Goal: Information Seeking & Learning: Learn about a topic

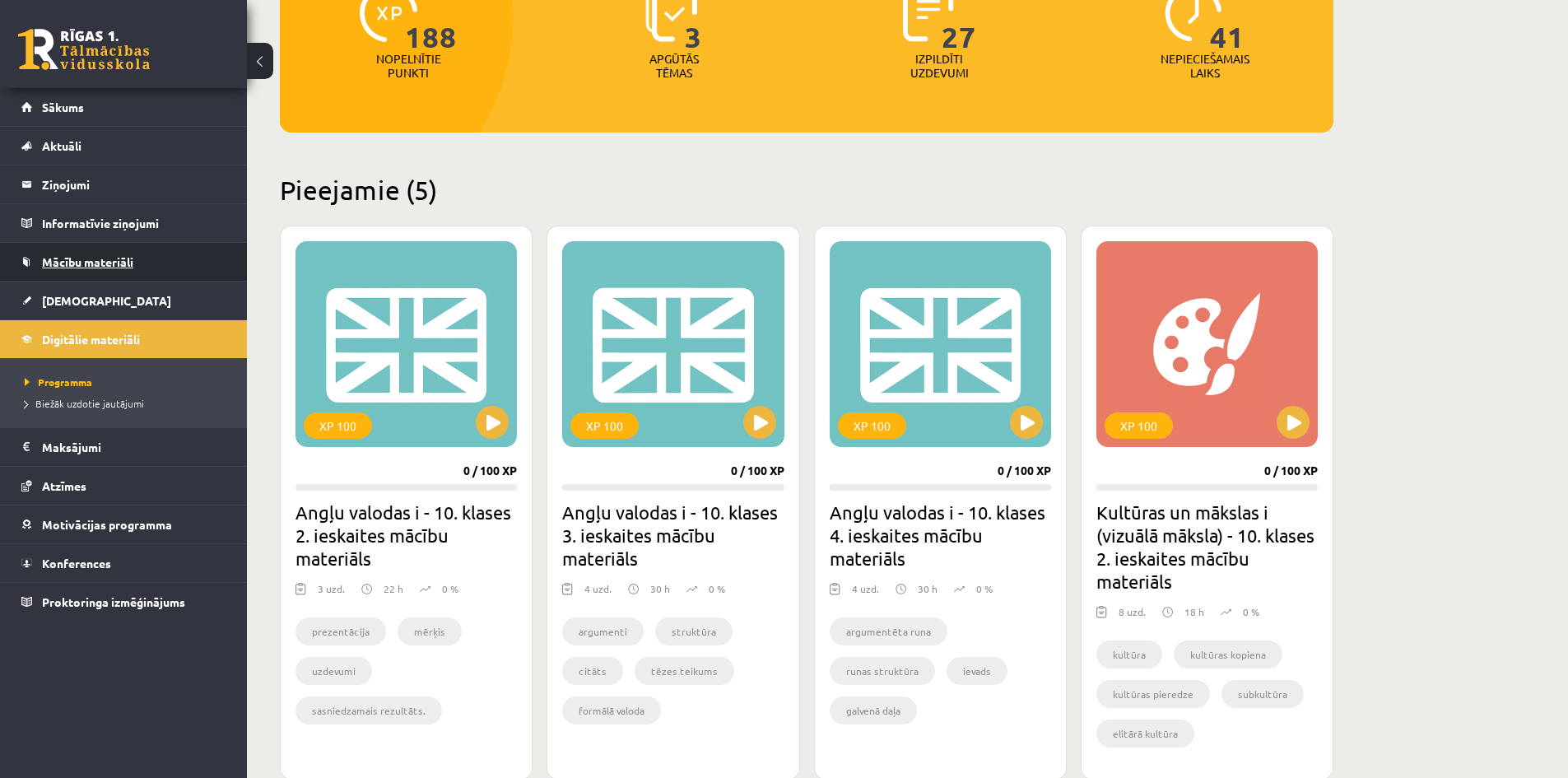
scroll to position [247, 0]
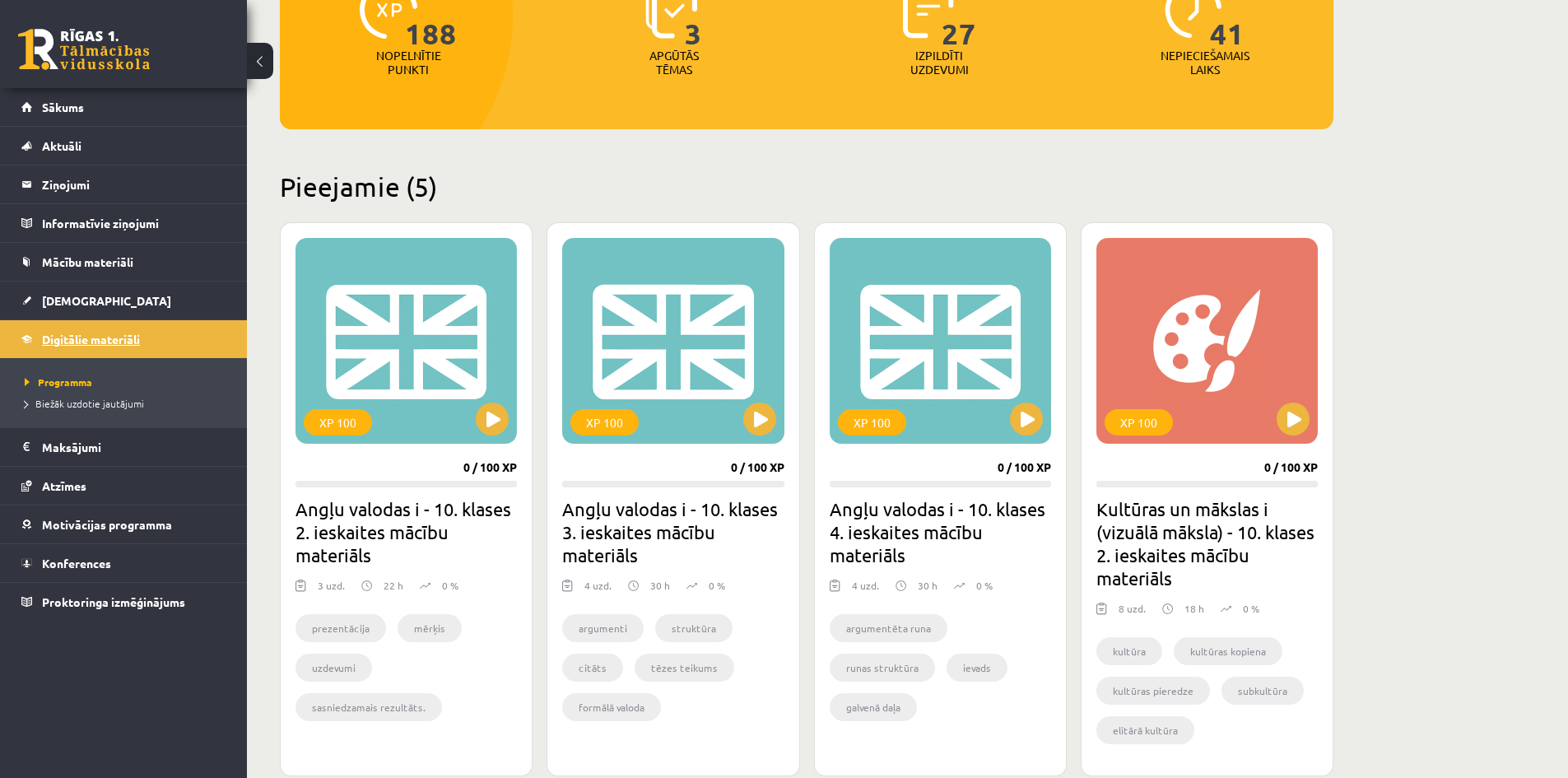
click at [93, 332] on span "Digitālie materiāli" at bounding box center [91, 339] width 98 height 15
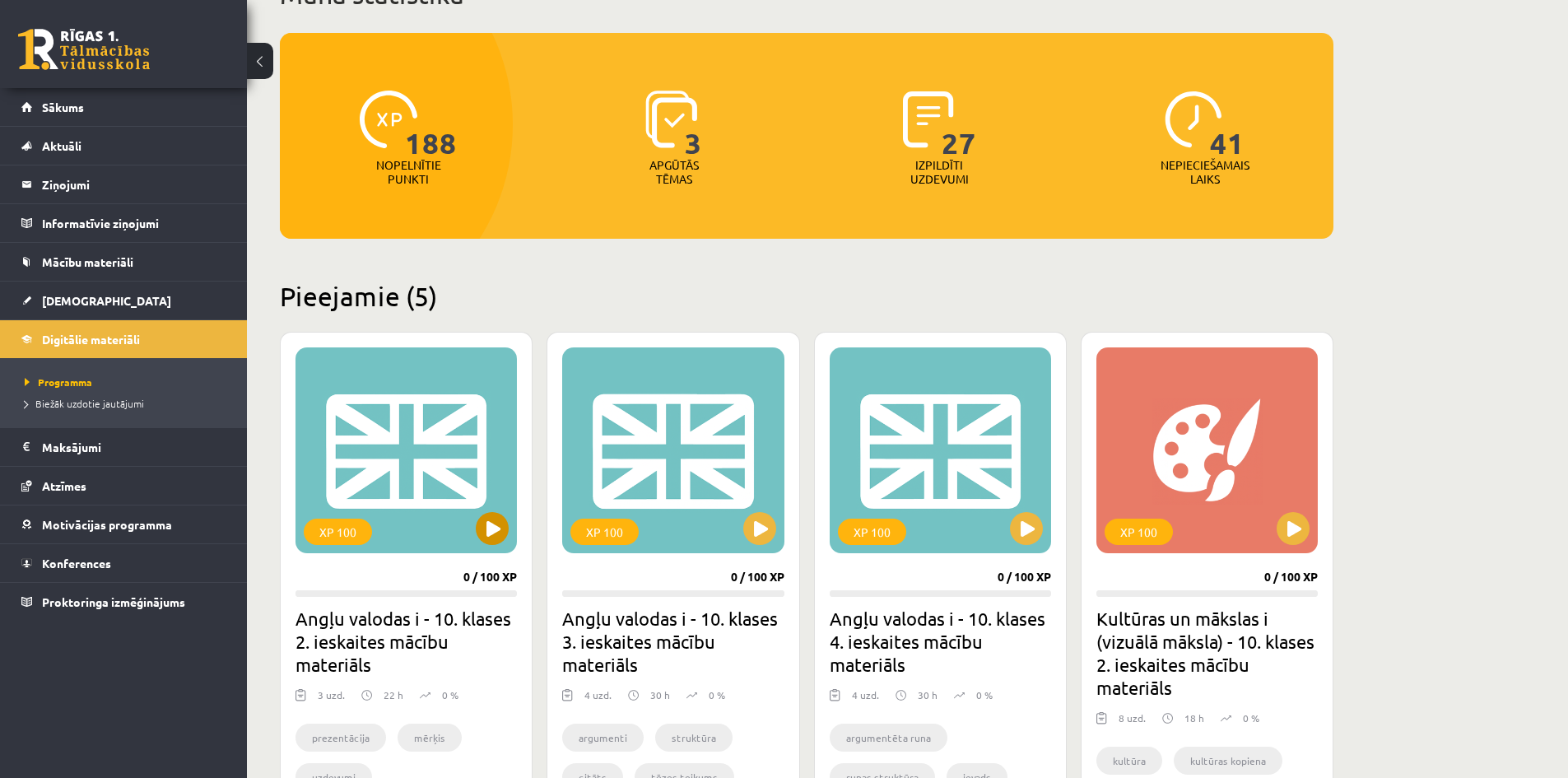
scroll to position [165, 0]
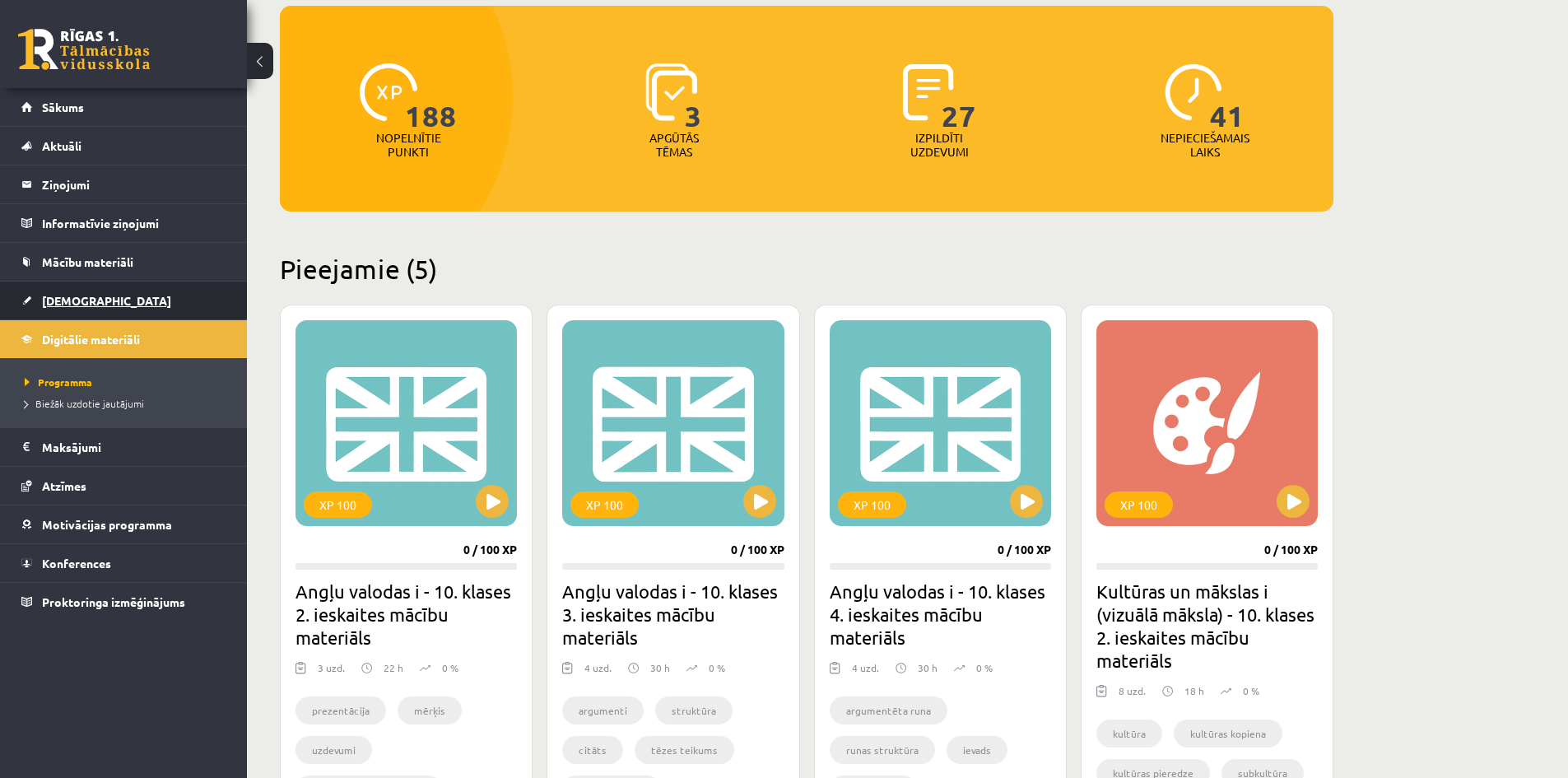
click at [53, 295] on span "[DEMOGRAPHIC_DATA]" at bounding box center [107, 300] width 130 height 15
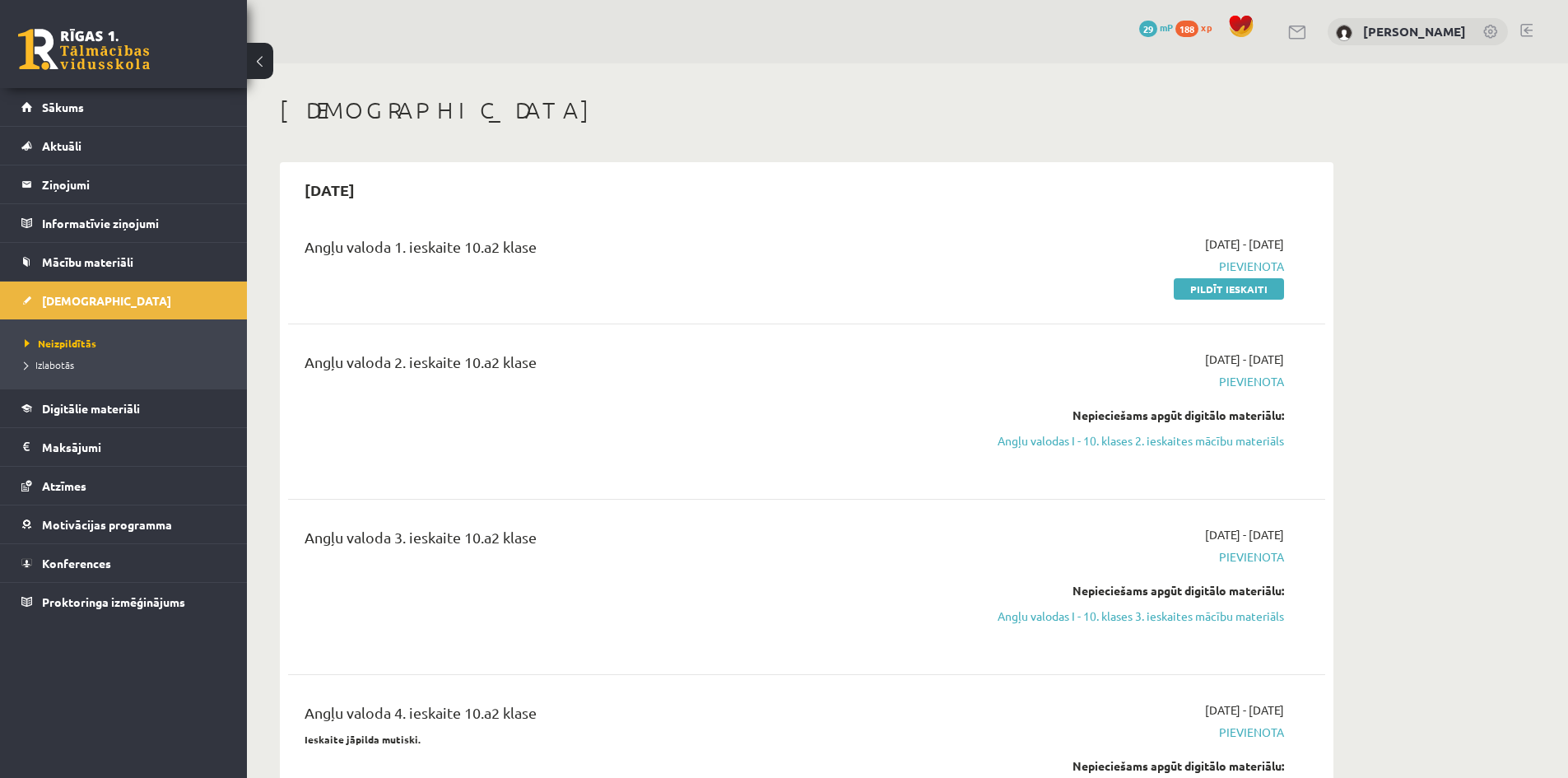
drag, startPoint x: 317, startPoint y: 236, endPoint x: 739, endPoint y: 242, distance: 422.0
click at [738, 242] on div "Angļu valoda 1. ieskaite 10.a2 klase" at bounding box center [626, 250] width 644 height 31
click at [740, 242] on div "Angļu valoda 1. ieskaite 10.a2 klase" at bounding box center [626, 250] width 644 height 31
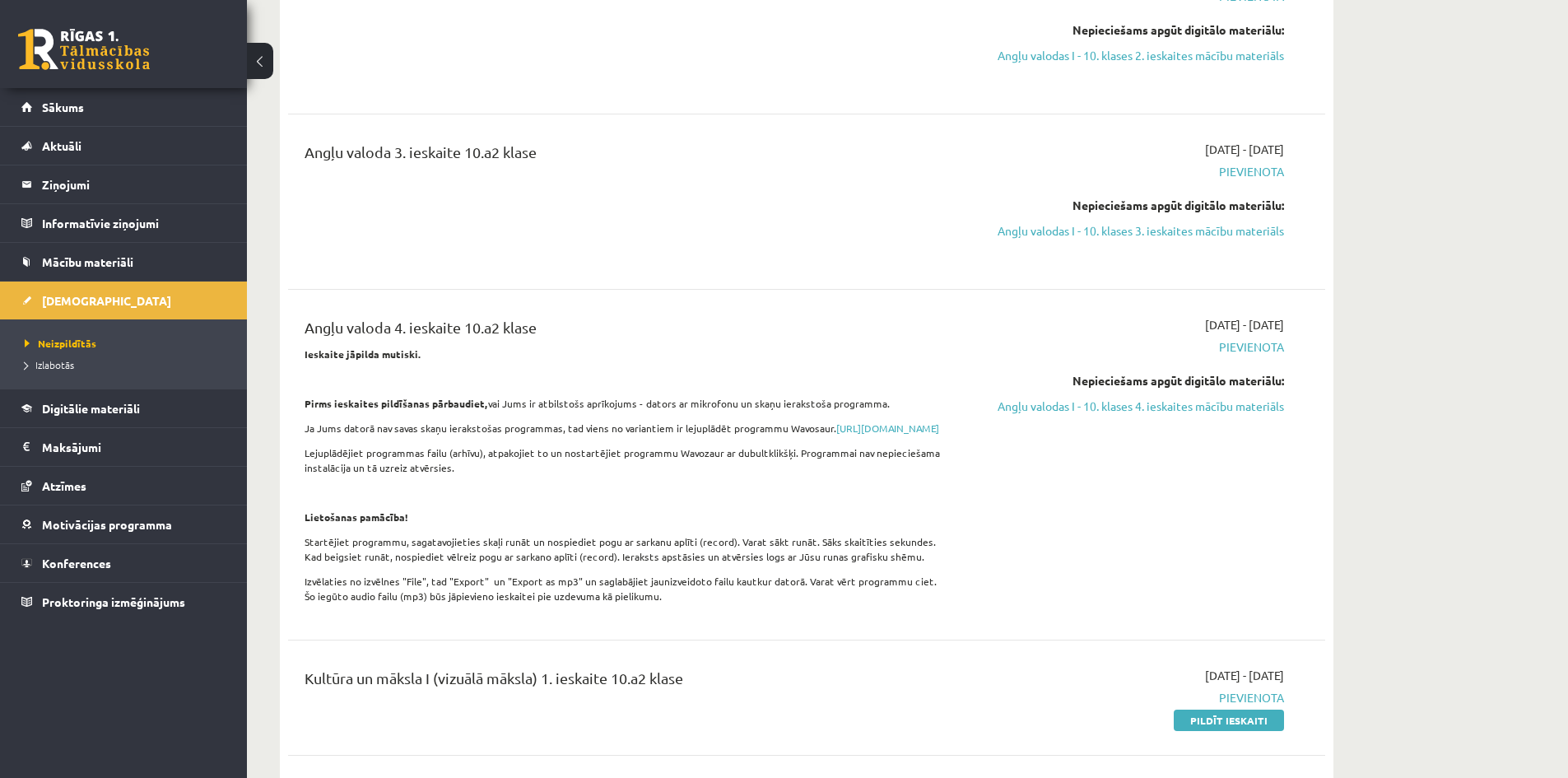
scroll to position [412, 0]
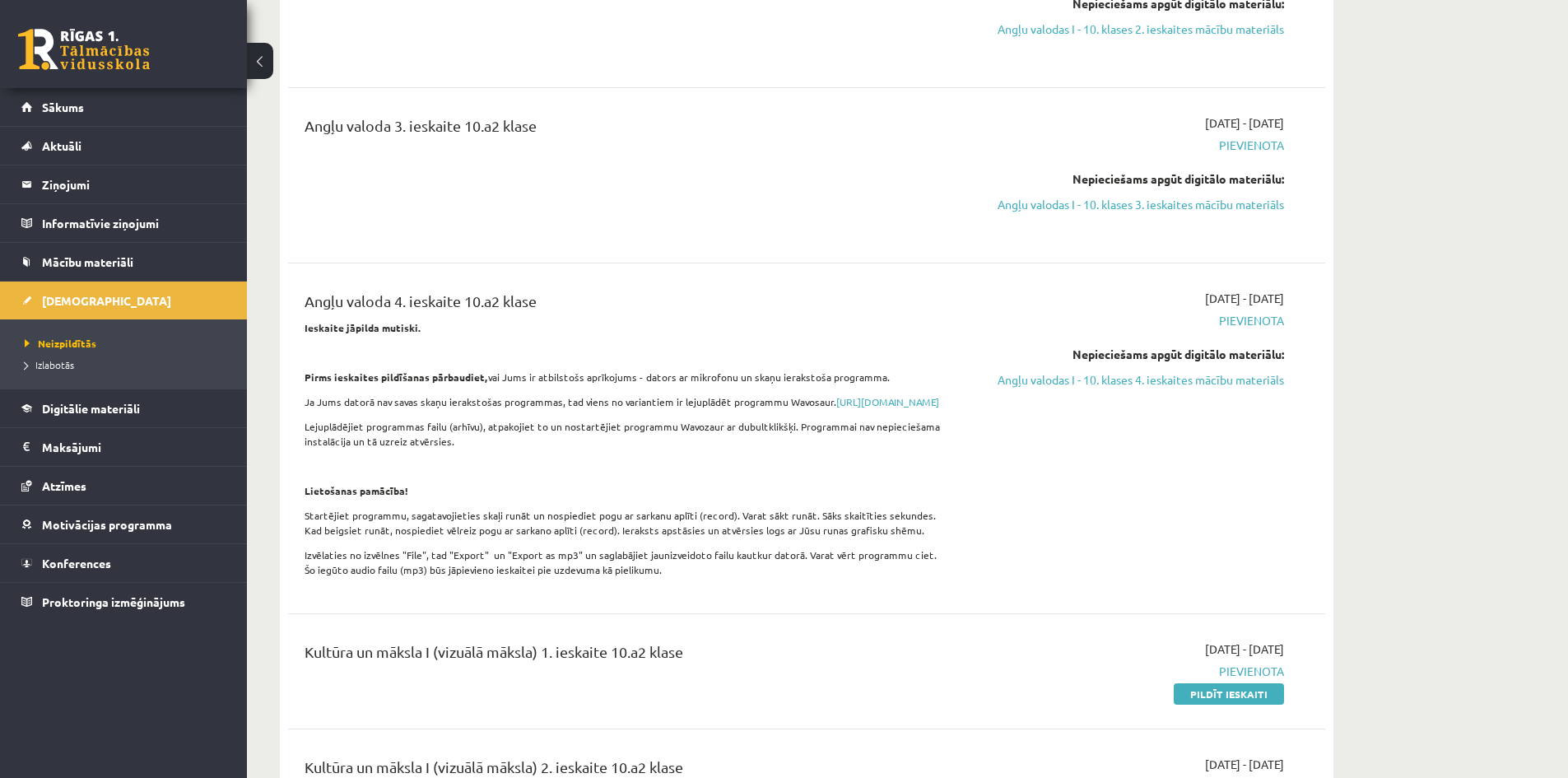
drag, startPoint x: 1178, startPoint y: 294, endPoint x: 1334, endPoint y: 294, distance: 156.0
click at [1325, 294] on div "2025-09-30 Angļu valoda 1. ieskaite 10.a2 klase 2025-09-01 - 2025-09-30 Pievien…" at bounding box center [807, 499] width 1053 height 1497
click at [1297, 349] on div "Angļu valoda 4. ieskaite 10.a2 klase Ieskaite jāpilda mutiski. Pirms ieskaites …" at bounding box center [806, 438] width 1004 height 297
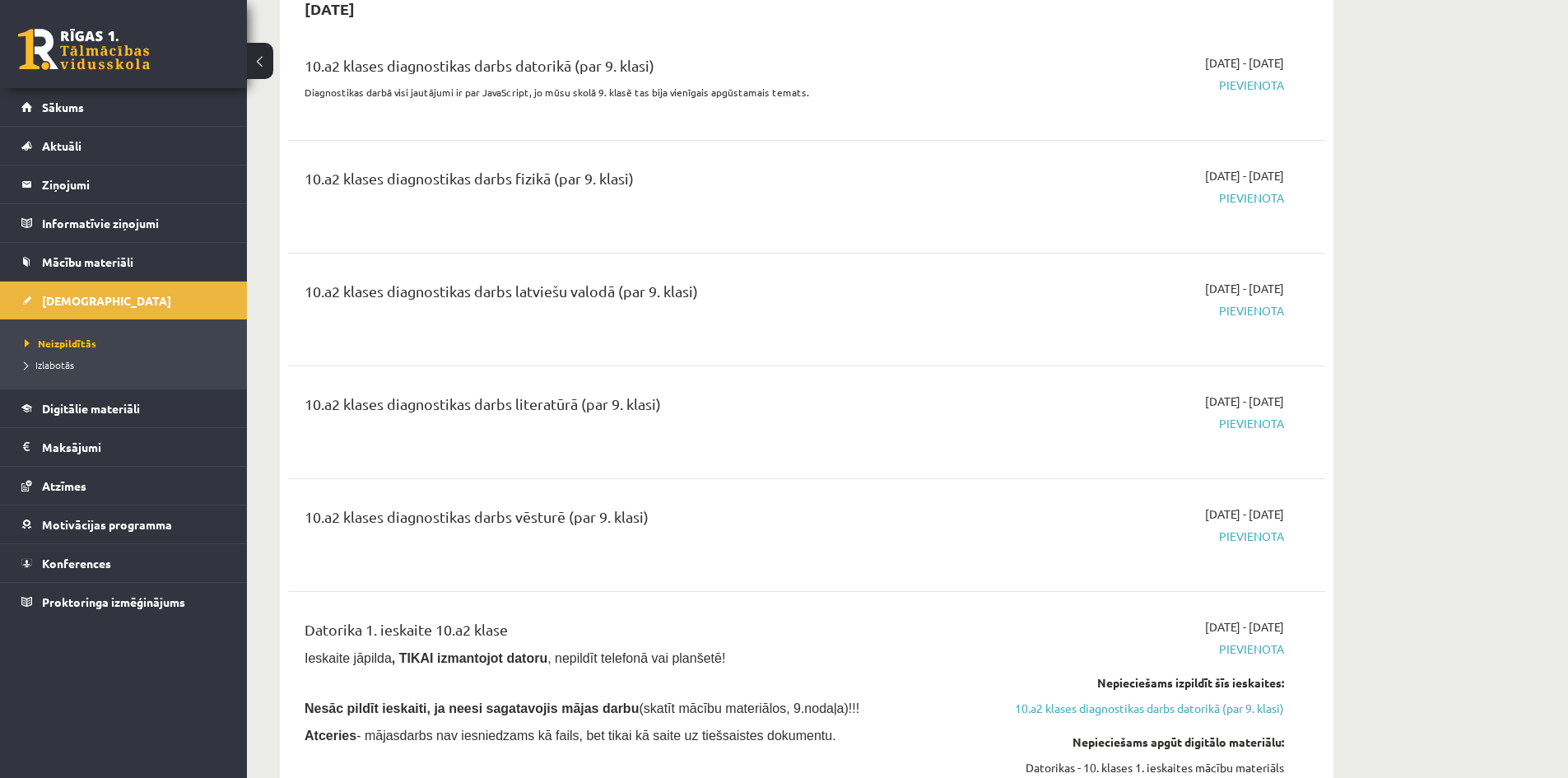
scroll to position [1893, 0]
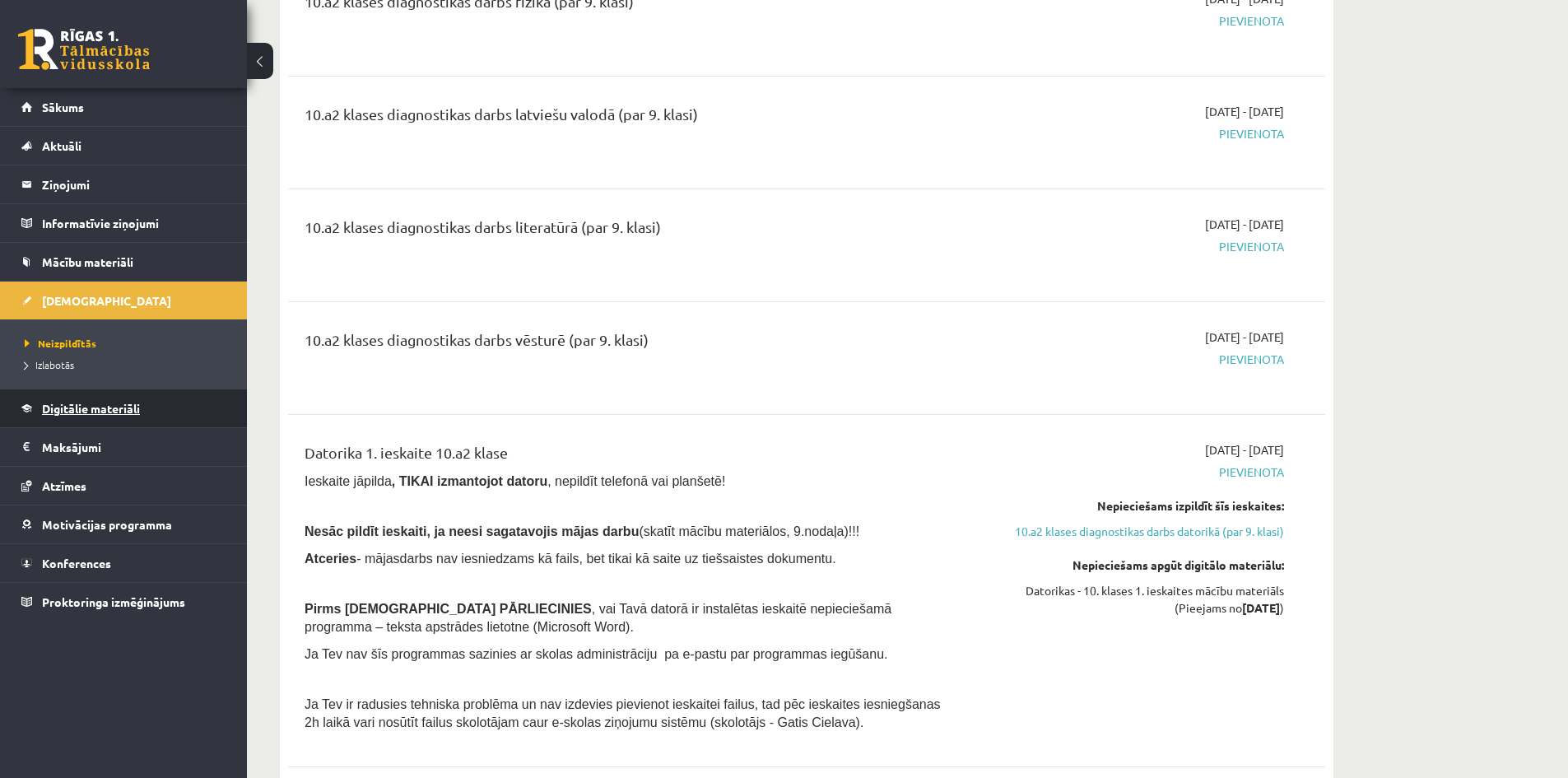
click at [83, 420] on link "Digitālie materiāli" at bounding box center [123, 408] width 204 height 38
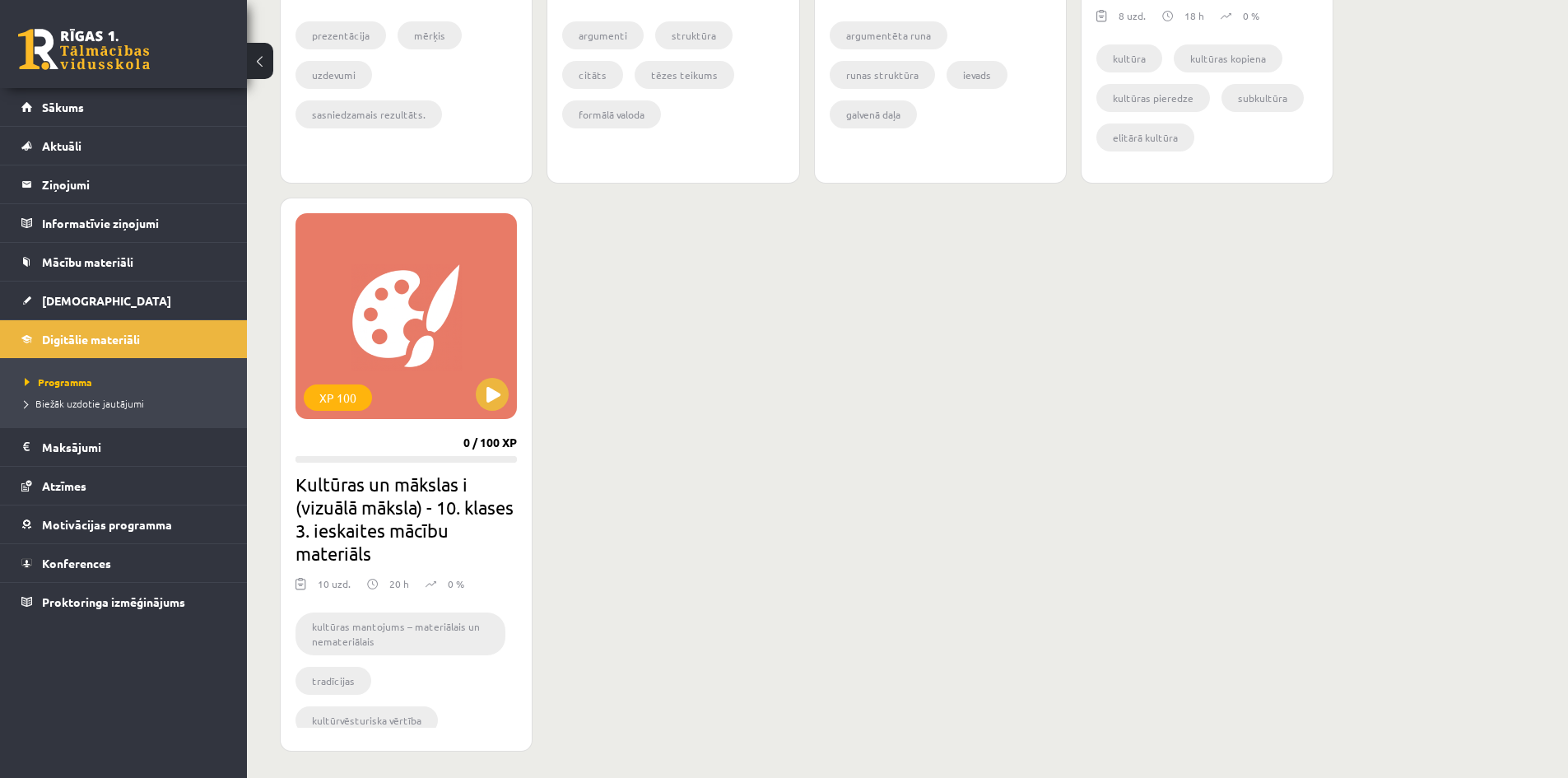
scroll to position [1246, 0]
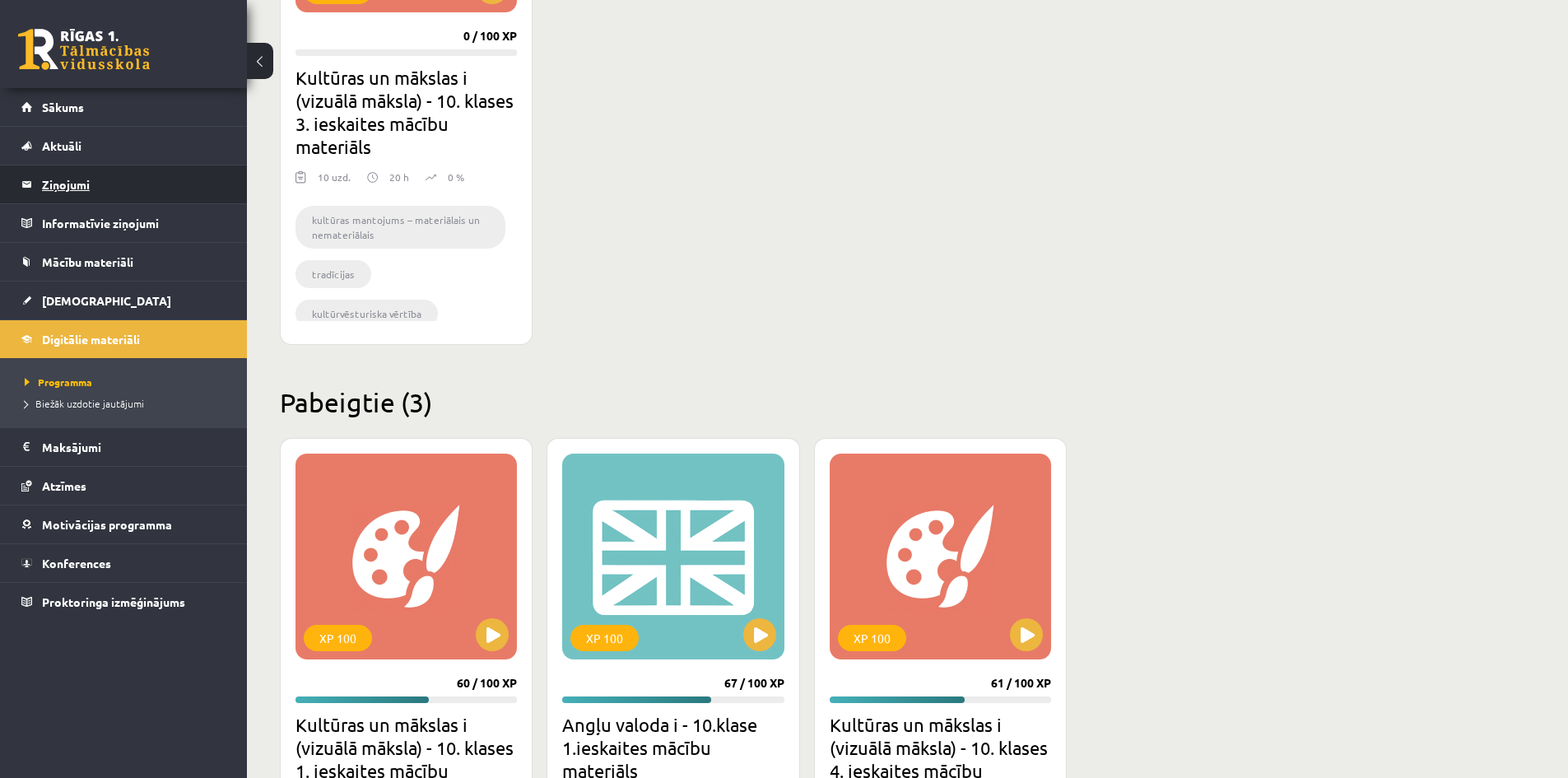
click at [101, 190] on legend "Ziņojumi 0" at bounding box center [134, 185] width 185 height 38
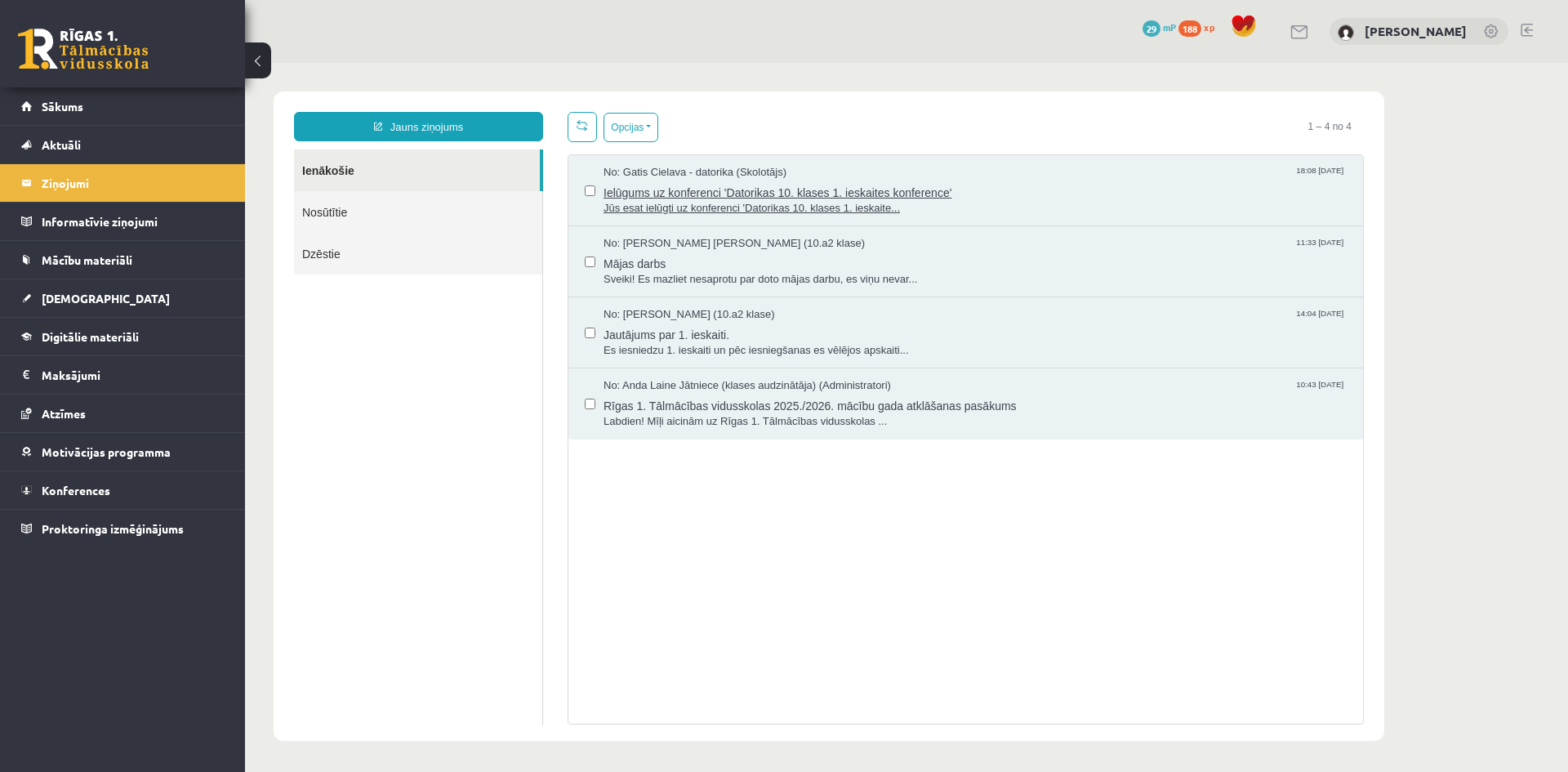
click at [694, 186] on span "Ielūgums uz konferenci 'Datorikas 10. klases 1. ieskaites konference'" at bounding box center [975, 190] width 743 height 21
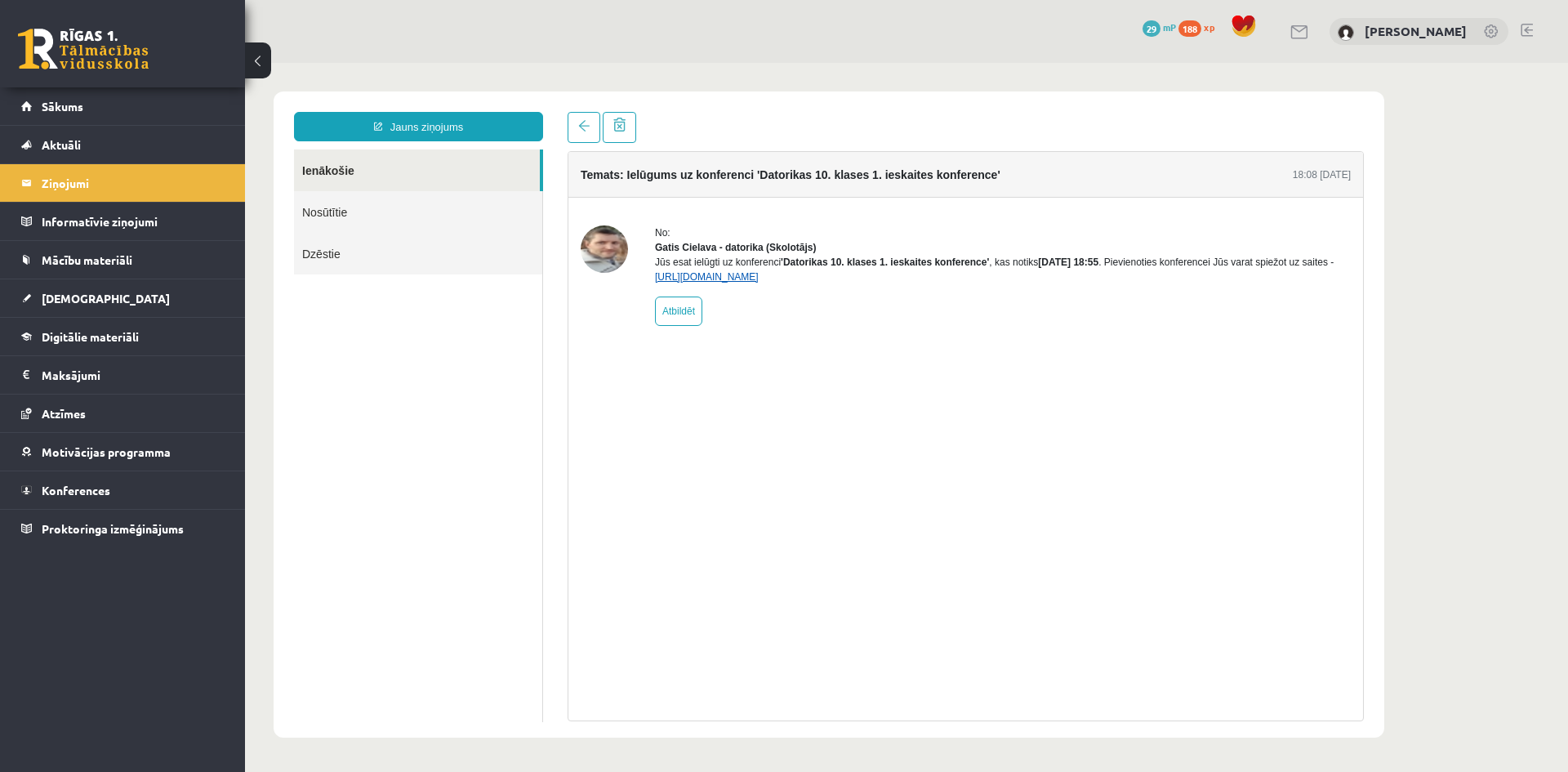
click at [755, 282] on link "https://eskola.r1tv.lv/conferences/4490/join" at bounding box center [707, 277] width 104 height 12
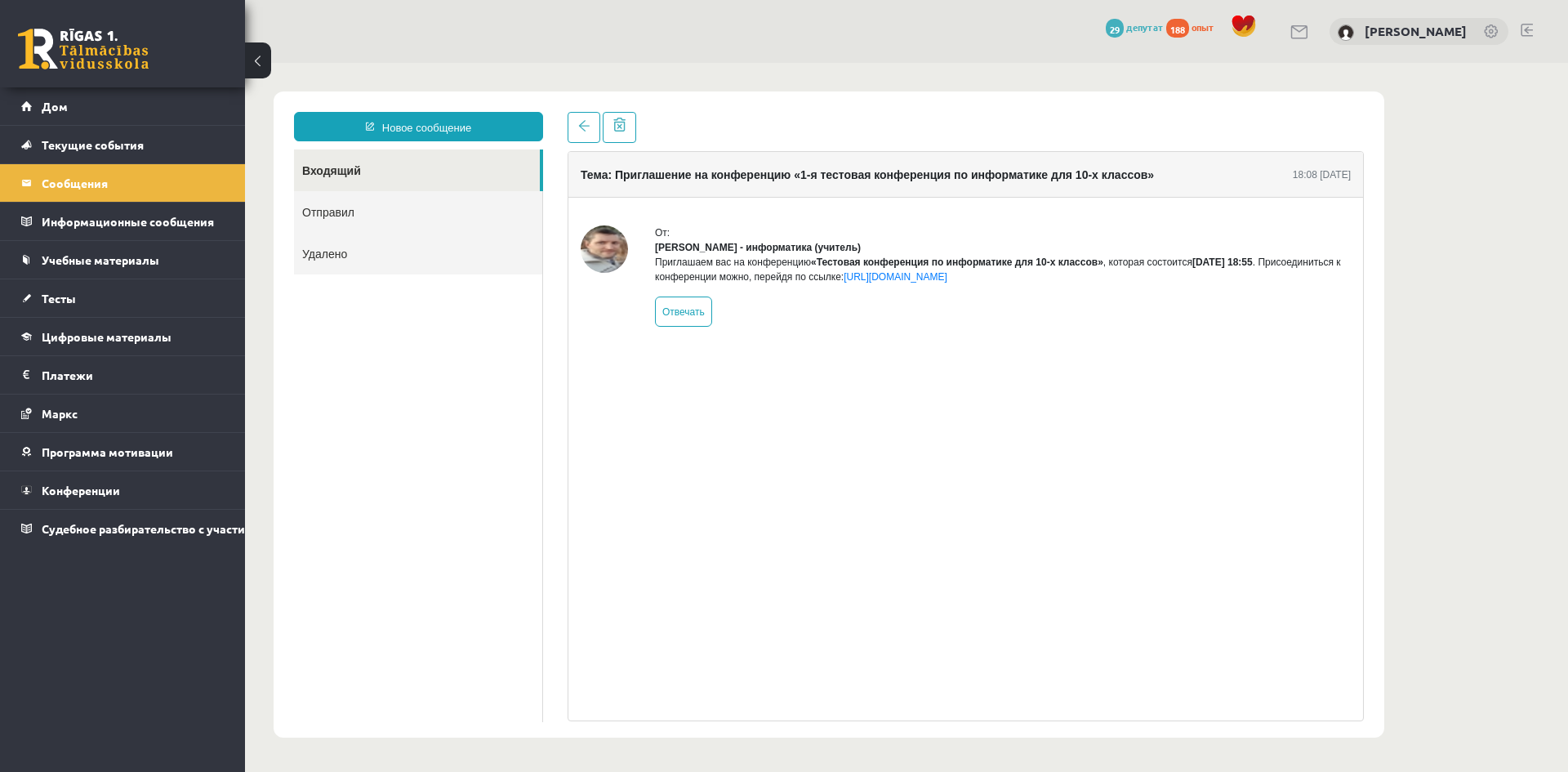
click at [1433, 287] on body "Новое сообщение Входящий Отправил Удалено ******** ******** ******* Тема: Пригл…" at bounding box center [907, 415] width 1323 height 703
click at [337, 221] on link "Отправил" at bounding box center [418, 212] width 248 height 42
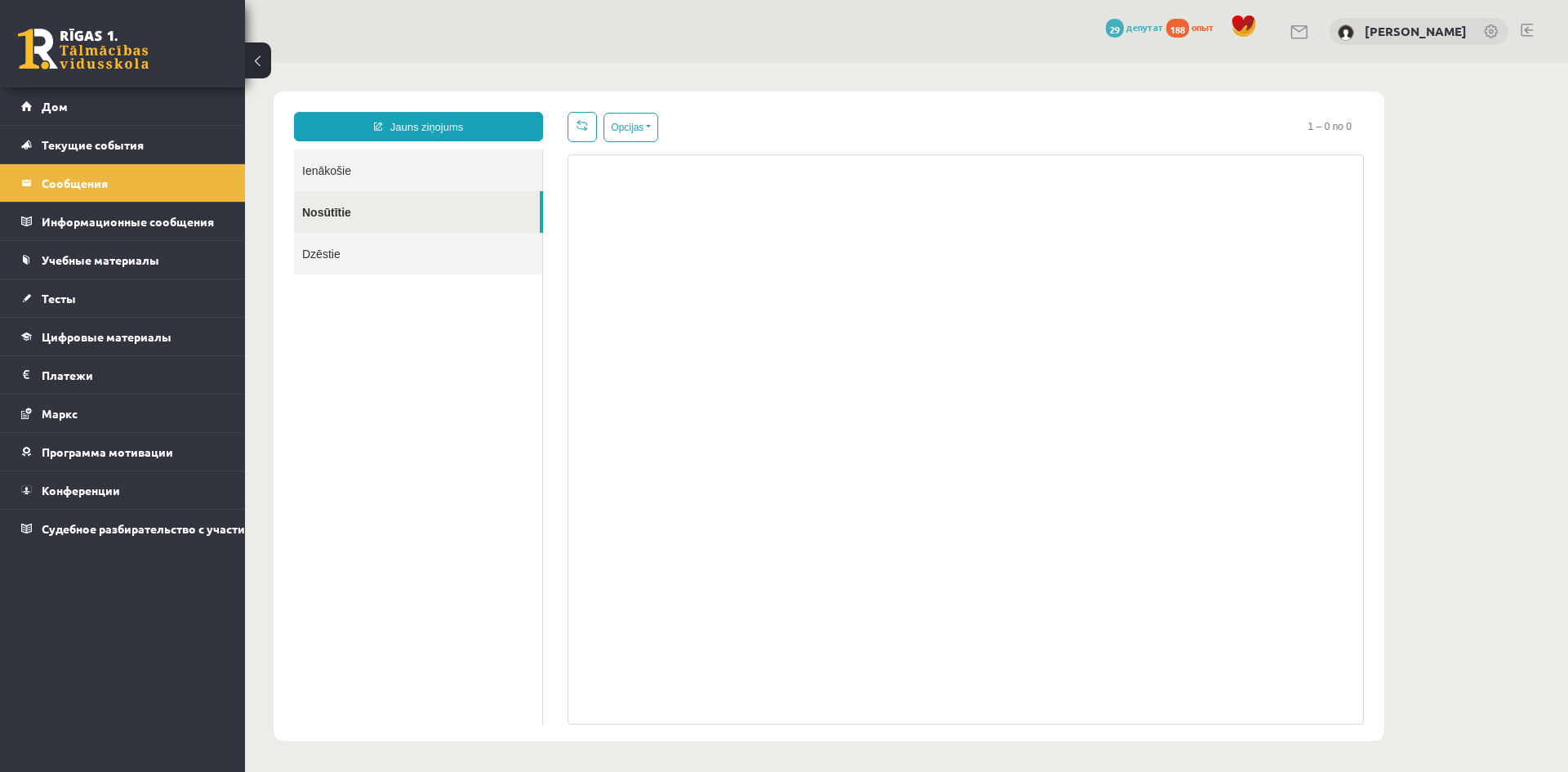
click at [336, 185] on link "Ienākošie" at bounding box center [418, 170] width 248 height 42
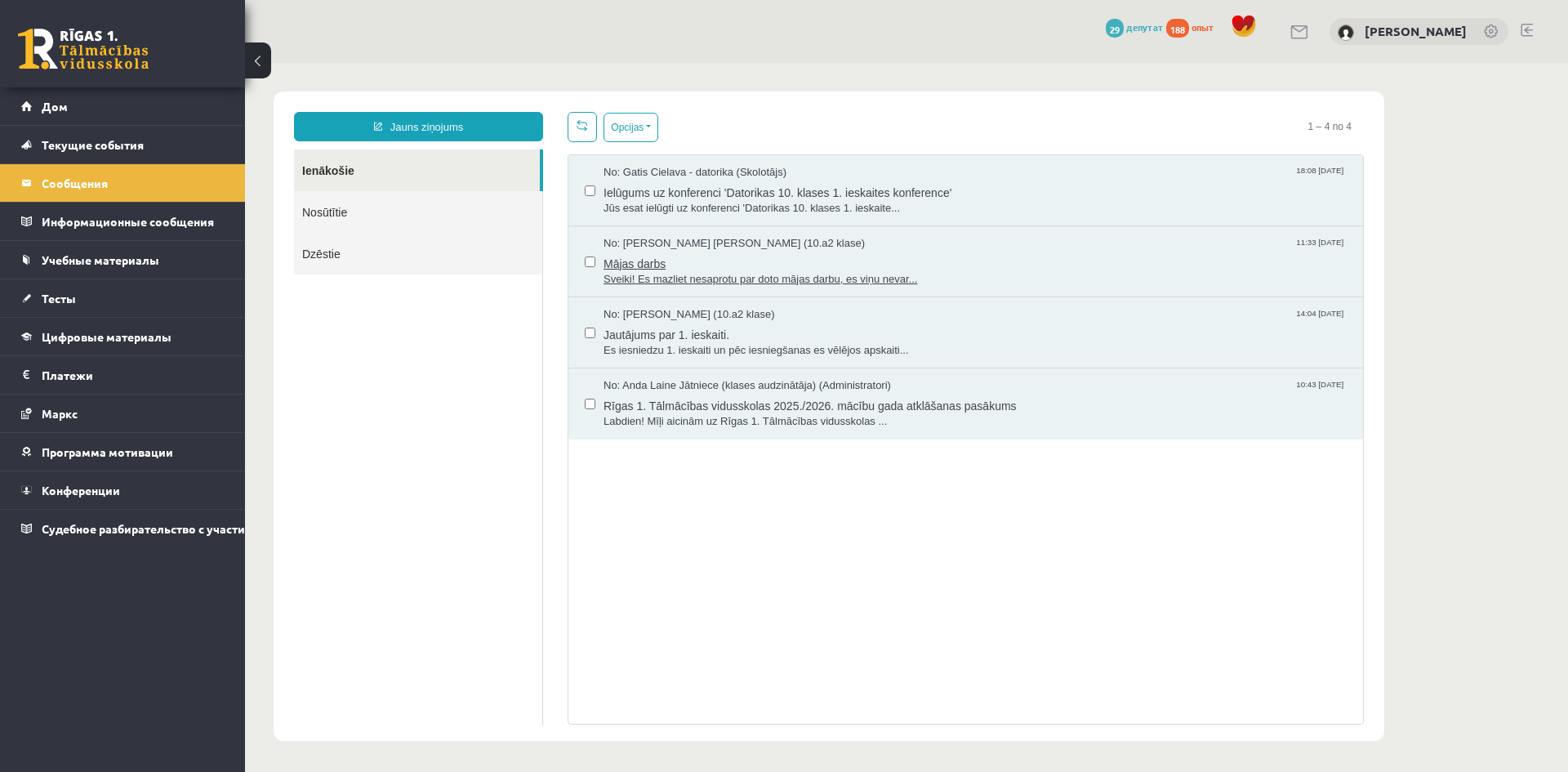
click at [694, 273] on span "Sveiki! Es mazliet nesaprotu par doto mājas darbu, es viņu nevar..." at bounding box center [975, 280] width 743 height 16
click at [797, 194] on span "Ielūgums uz konferenci 'Datorikas 10. klases 1. ieskaites konference'" at bounding box center [975, 190] width 743 height 21
click at [633, 391] on span "No: Anda Laine Jātniece (klases audzinātāja) (Administratori)" at bounding box center [747, 386] width 287 height 16
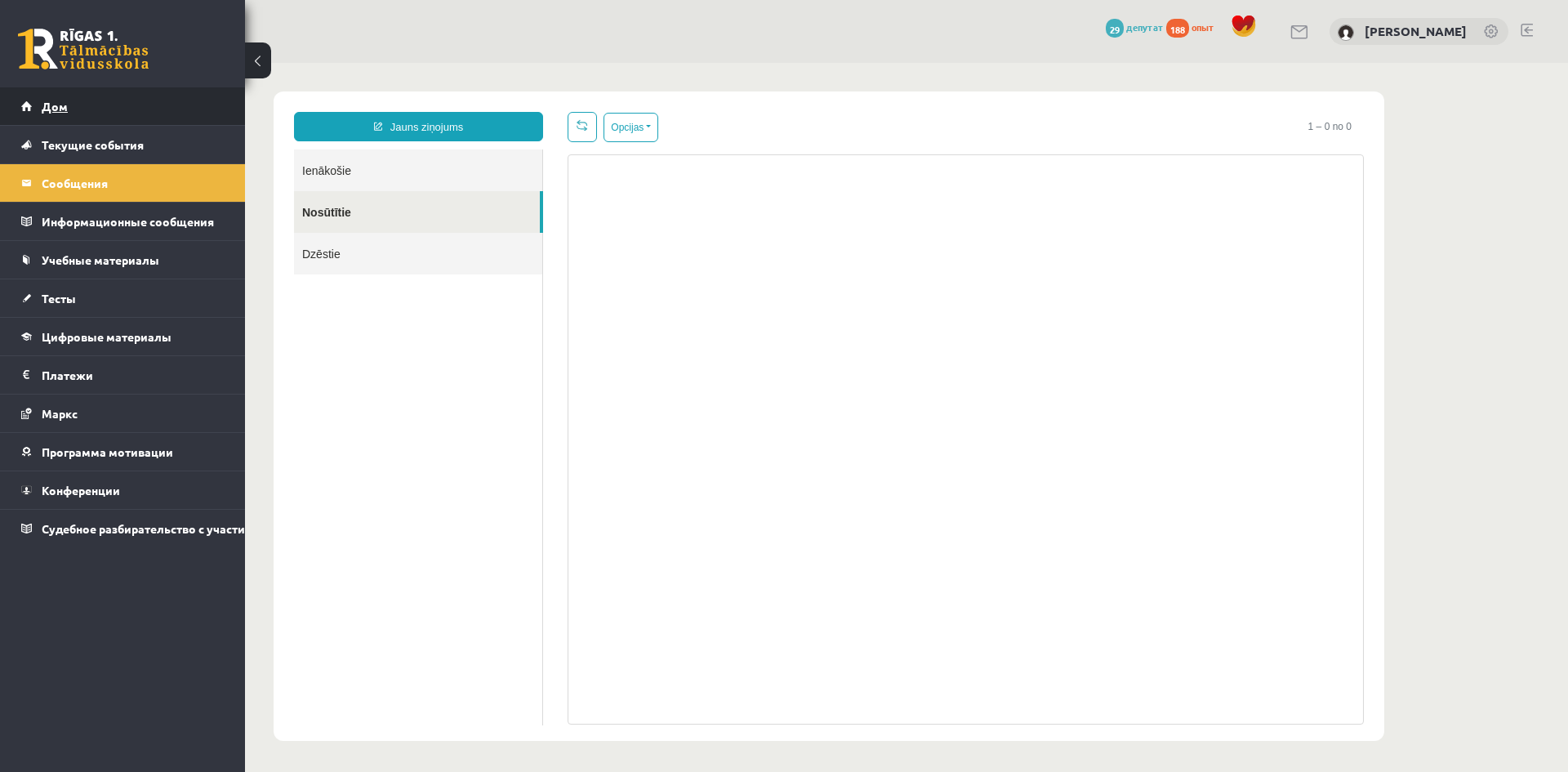
click at [76, 92] on link "Дом" at bounding box center [122, 106] width 203 height 38
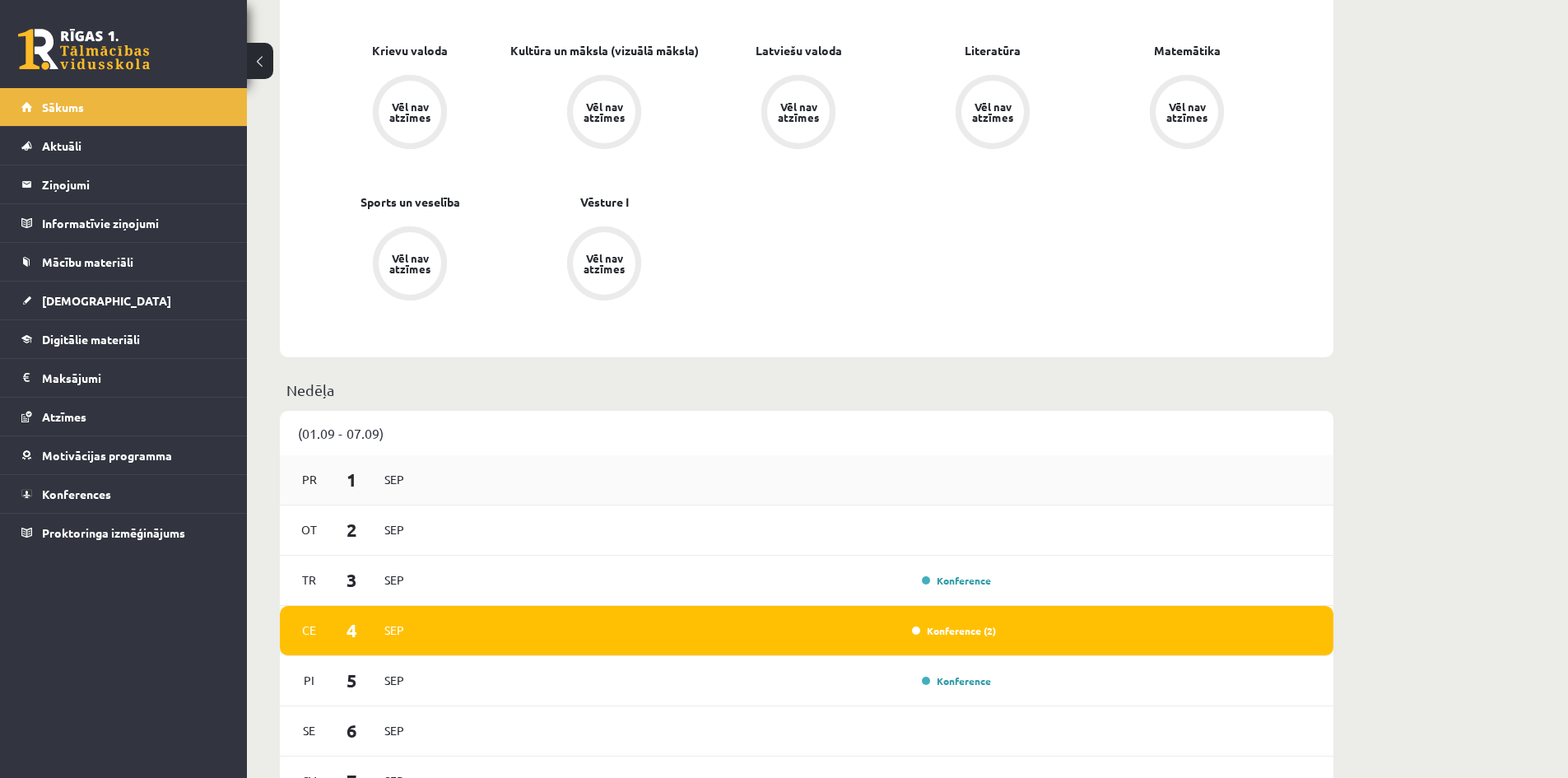
scroll to position [658, 0]
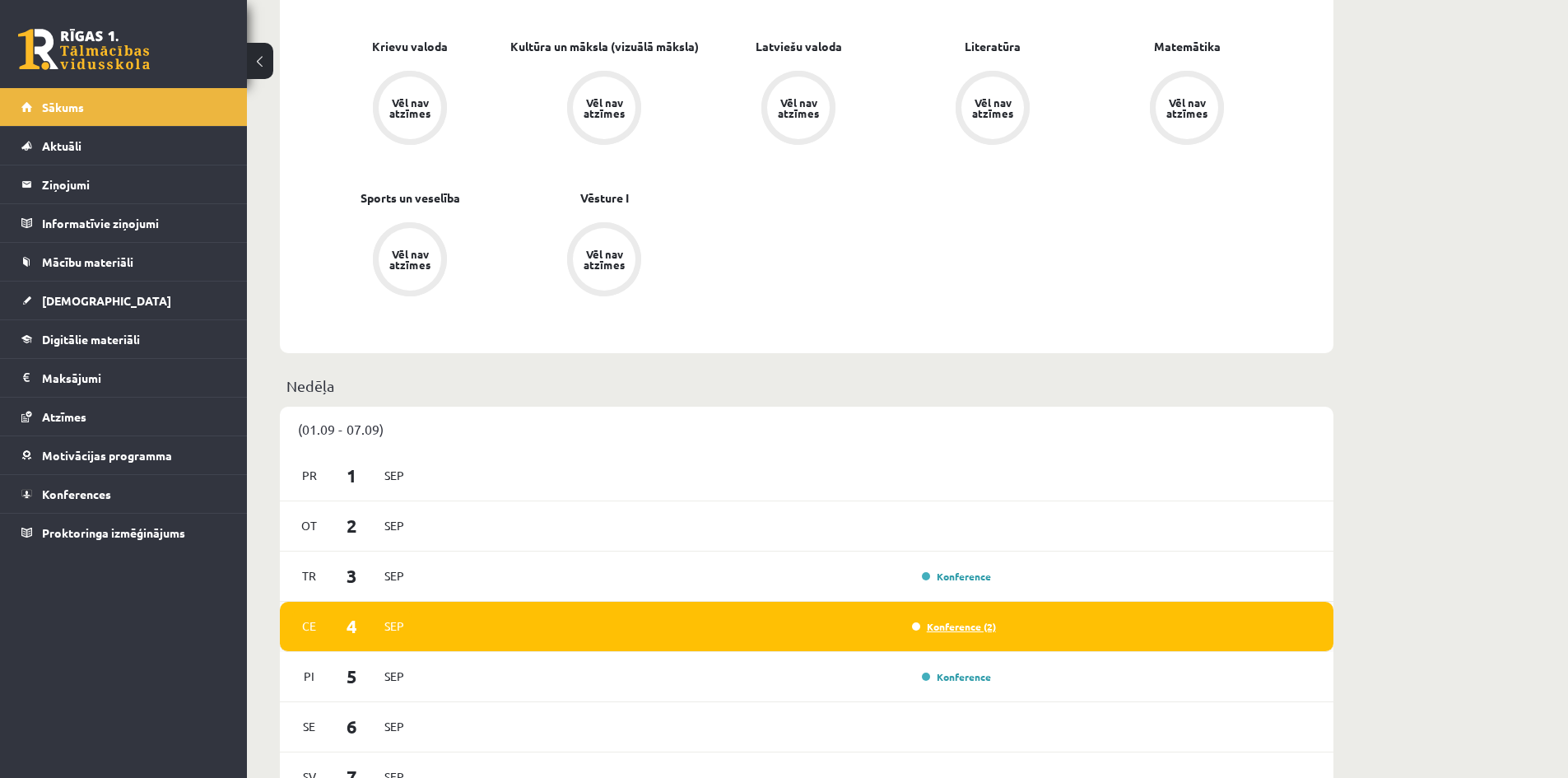
click at [968, 629] on link "Konference (2)" at bounding box center [954, 625] width 84 height 13
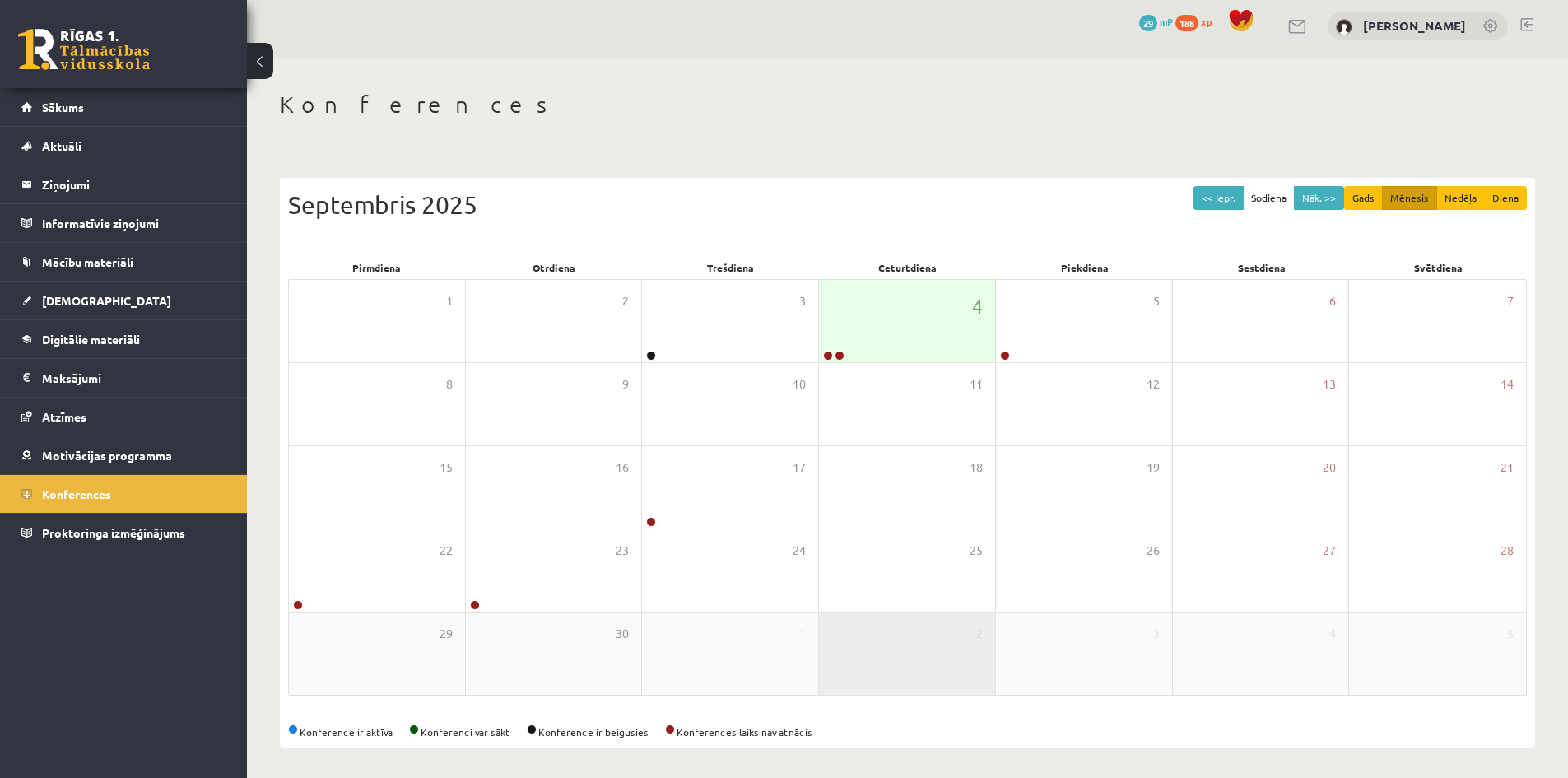
scroll to position [9, 0]
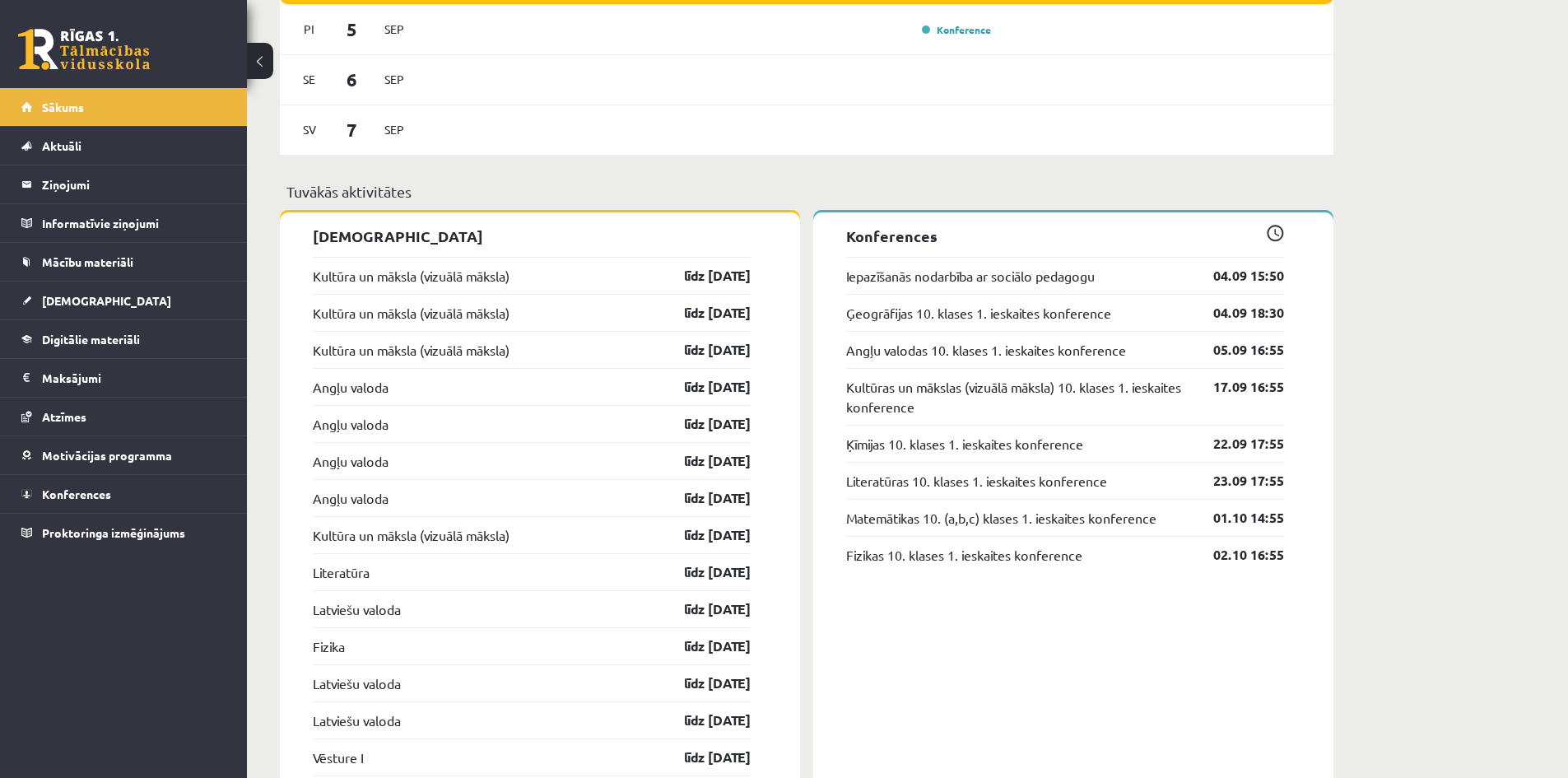
scroll to position [1317, 0]
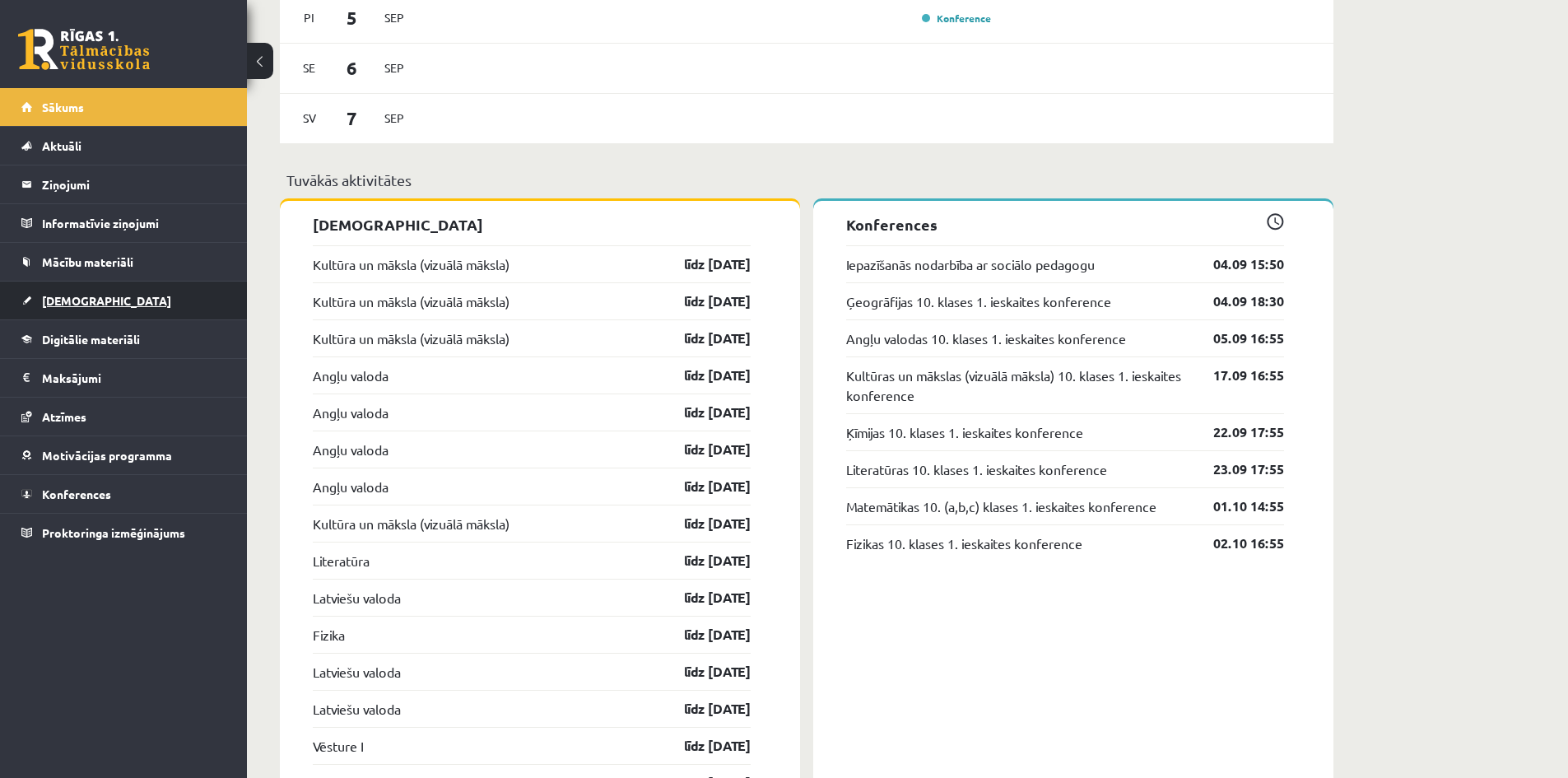
click at [89, 309] on link "[DEMOGRAPHIC_DATA]" at bounding box center [123, 300] width 204 height 38
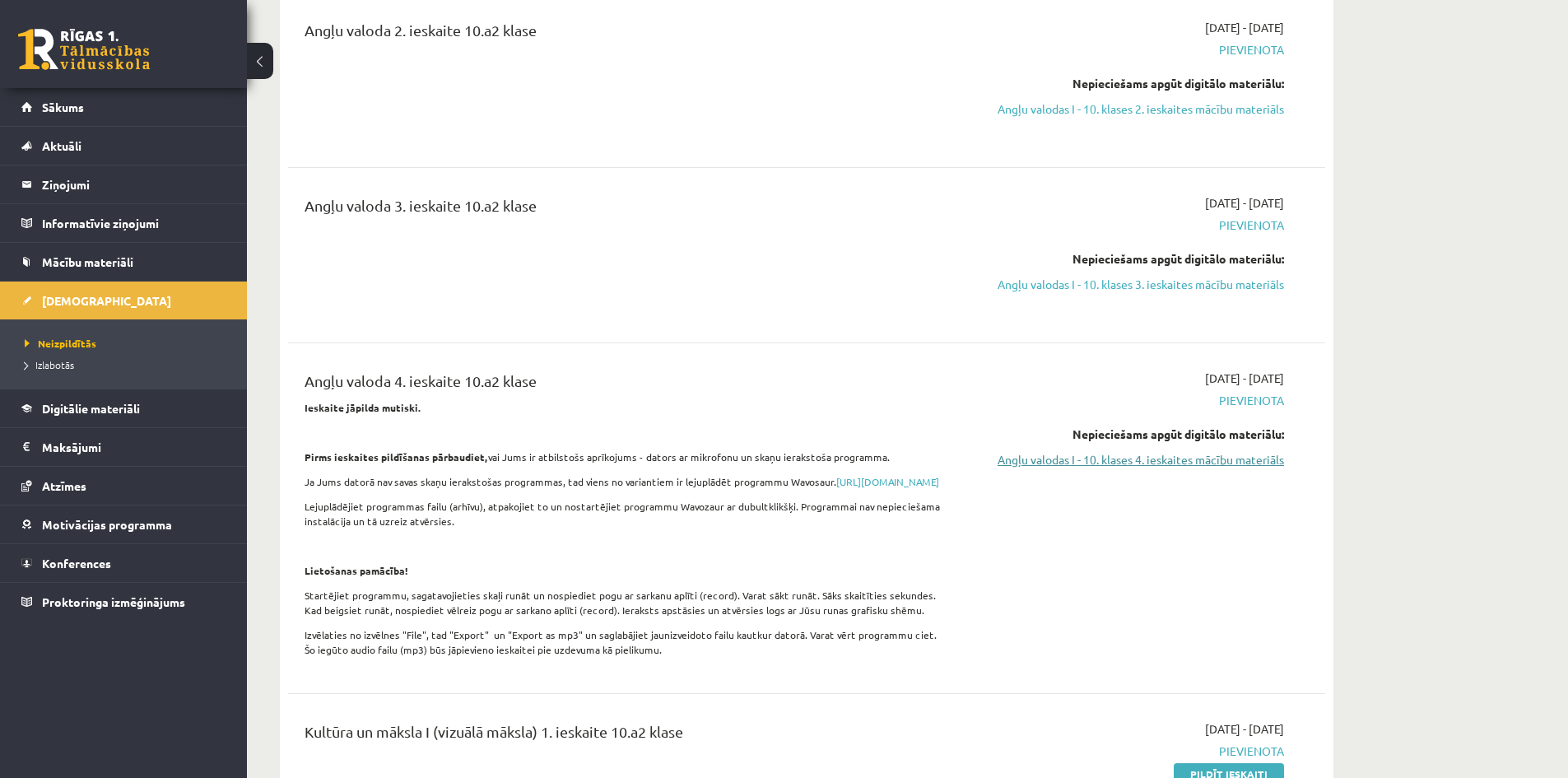
scroll to position [329, 0]
click at [1103, 461] on link "Angļu valodas I - 10. klases 4. ieskaites mācību materiāls" at bounding box center [1128, 462] width 310 height 17
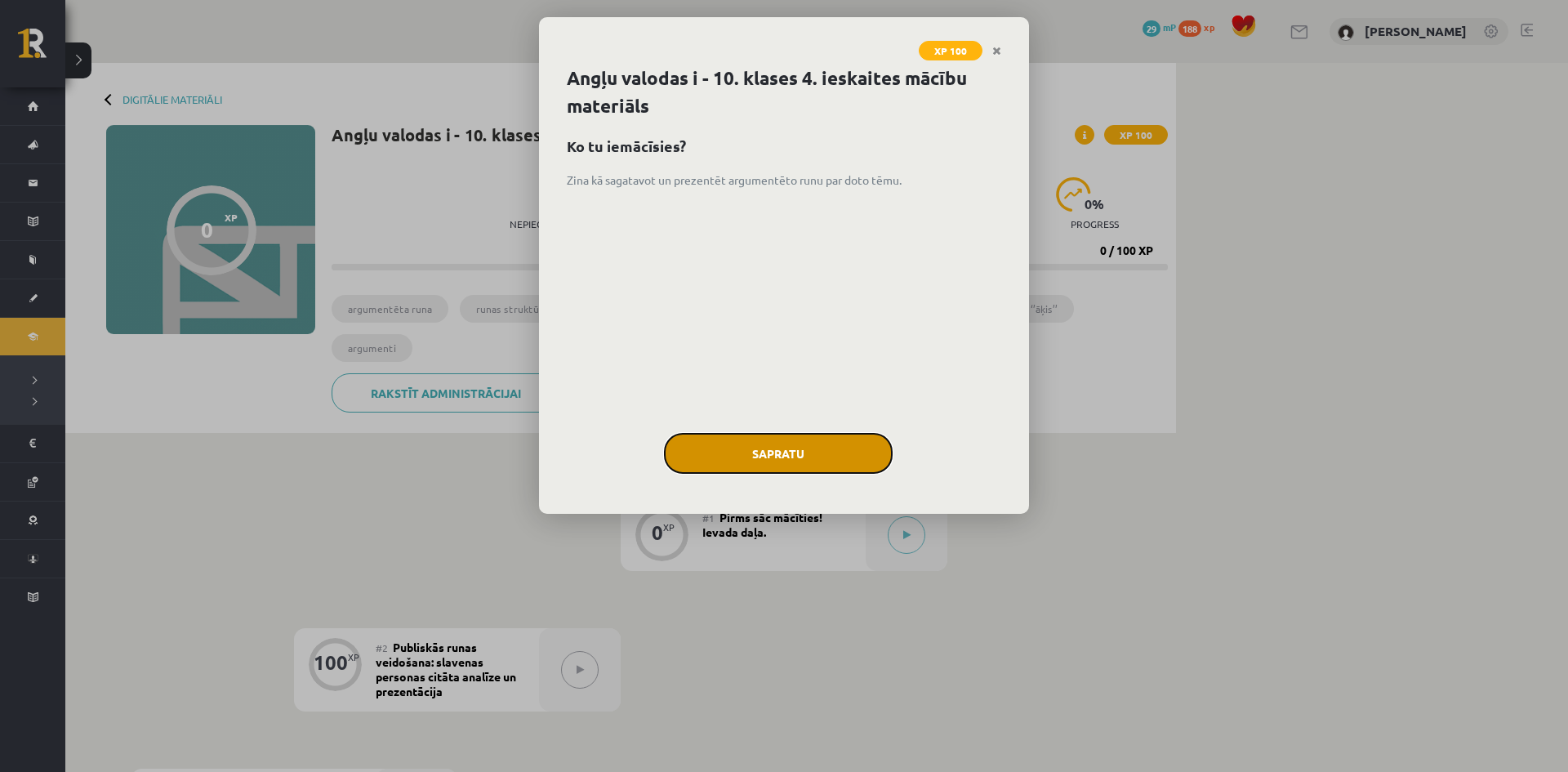
click at [807, 455] on button "Sapratu" at bounding box center [778, 452] width 229 height 41
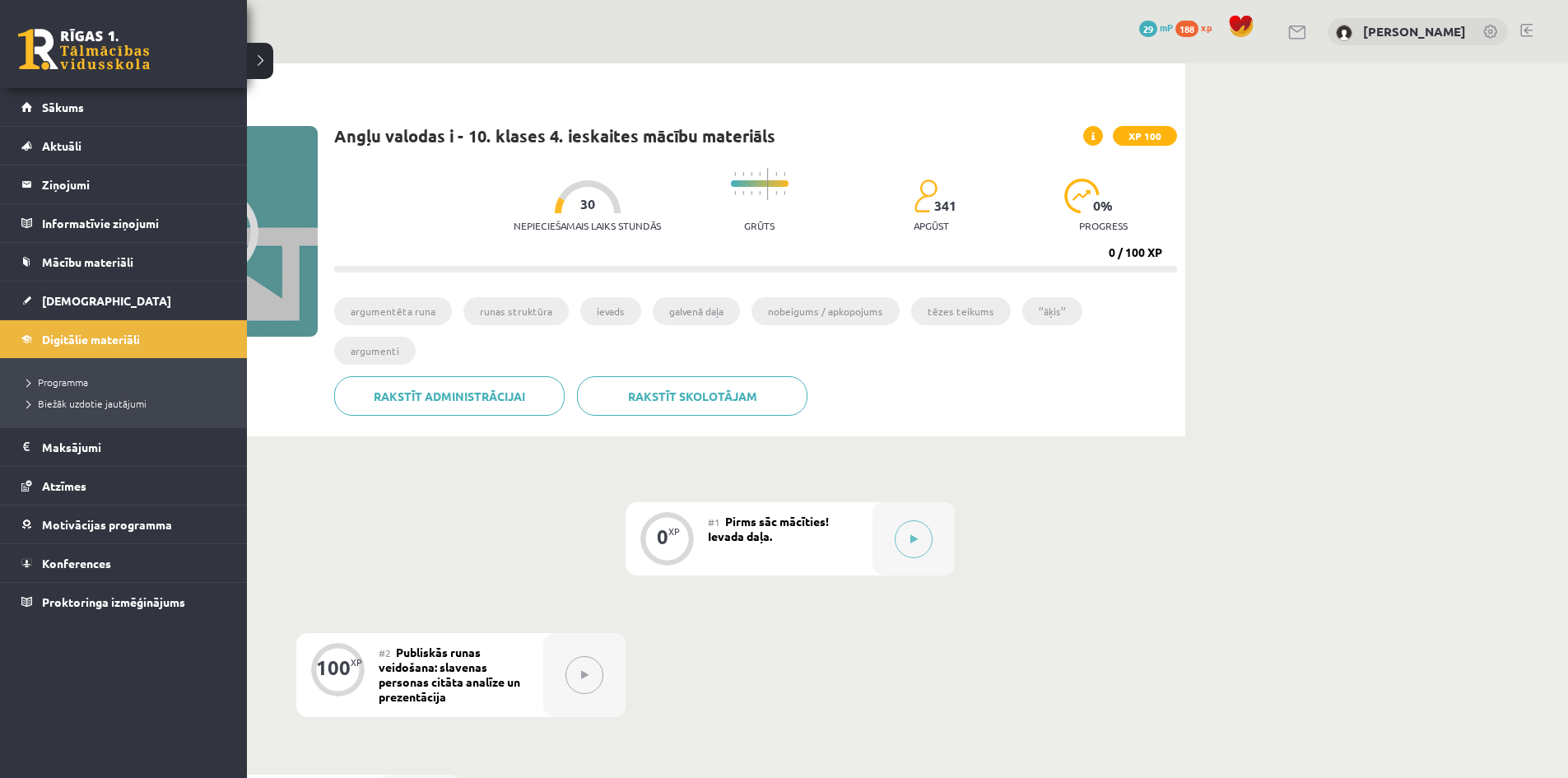
click at [40, 55] on link at bounding box center [84, 49] width 132 height 41
